Goal: Contribute content: Add original content to the website for others to see

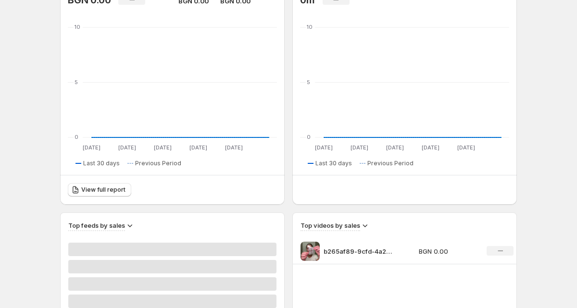
scroll to position [146, 0]
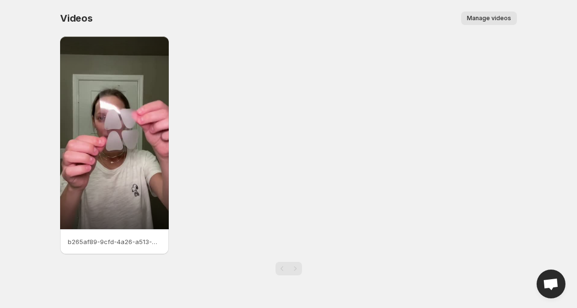
click at [486, 15] on span "Manage videos" at bounding box center [489, 18] width 44 height 8
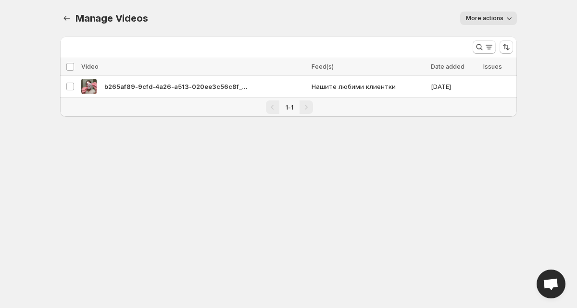
click at [481, 15] on span "More actions" at bounding box center [485, 18] width 38 height 8
click at [278, 143] on body "Home Feeds Videos Subscription Settings Manage Videos. This page is ready Manag…" at bounding box center [288, 154] width 577 height 308
click at [281, 91] on div "b265af89-9cfd-4a26-a513-020ee3c56c8f_640 online-video-cuttercom 1" at bounding box center [193, 86] width 225 height 15
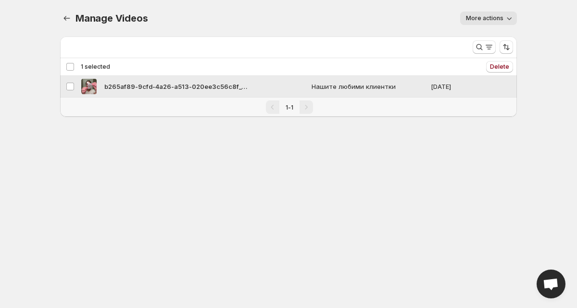
click at [281, 91] on div "b265af89-9cfd-4a26-a513-020ee3c56c8f_640 online-video-cuttercom 1" at bounding box center [193, 86] width 225 height 15
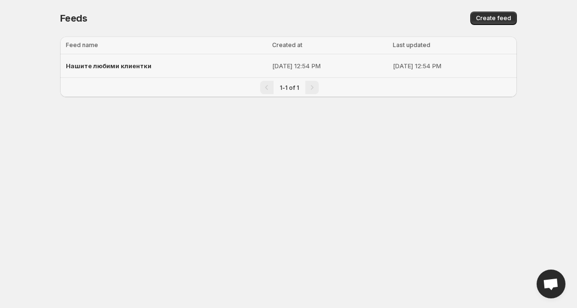
click at [125, 68] on span "Нашите любими клиентки" at bounding box center [109, 66] width 86 height 8
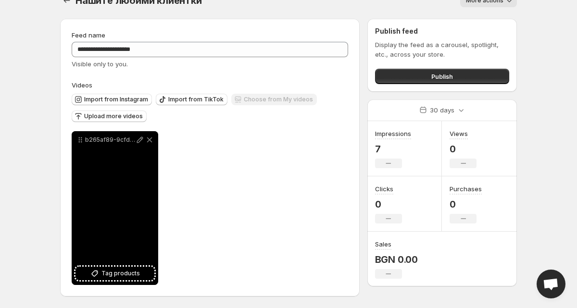
scroll to position [18, 0]
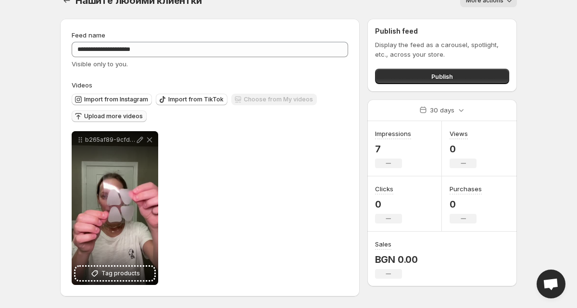
click at [121, 119] on span "Upload more videos" at bounding box center [113, 117] width 59 height 8
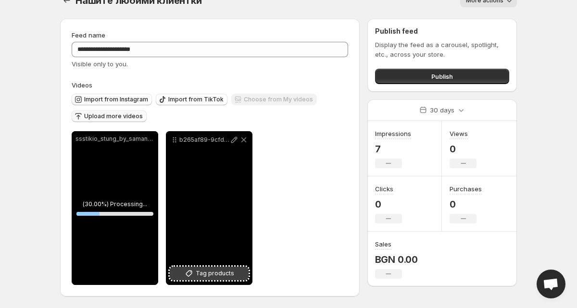
click at [205, 277] on span "Tag products" at bounding box center [215, 274] width 38 height 10
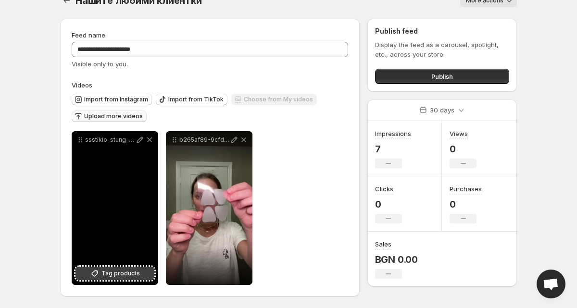
click at [123, 273] on span "Tag products" at bounding box center [120, 274] width 38 height 10
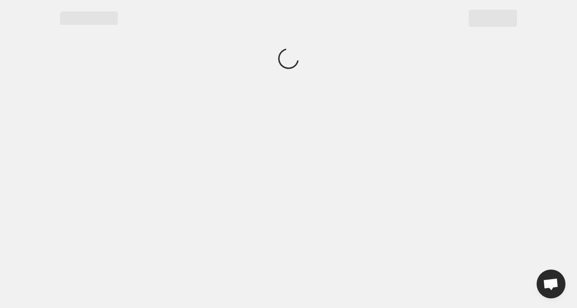
scroll to position [0, 0]
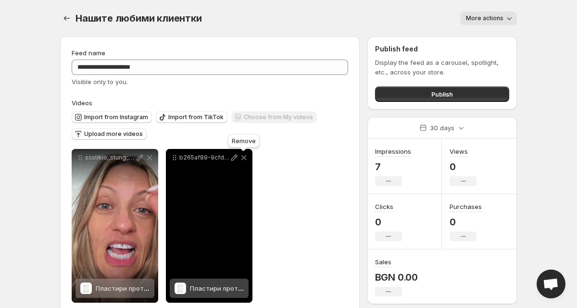
scroll to position [18, 0]
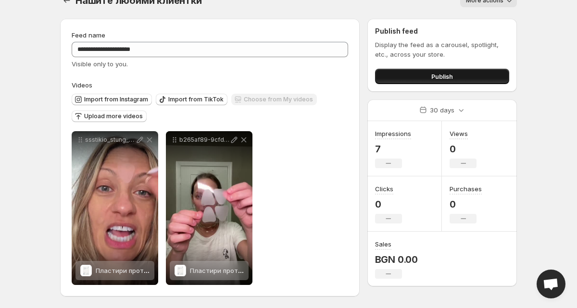
click at [481, 77] on button "Publish" at bounding box center [442, 76] width 134 height 15
